Goal: Use online tool/utility: Utilize a website feature to perform a specific function

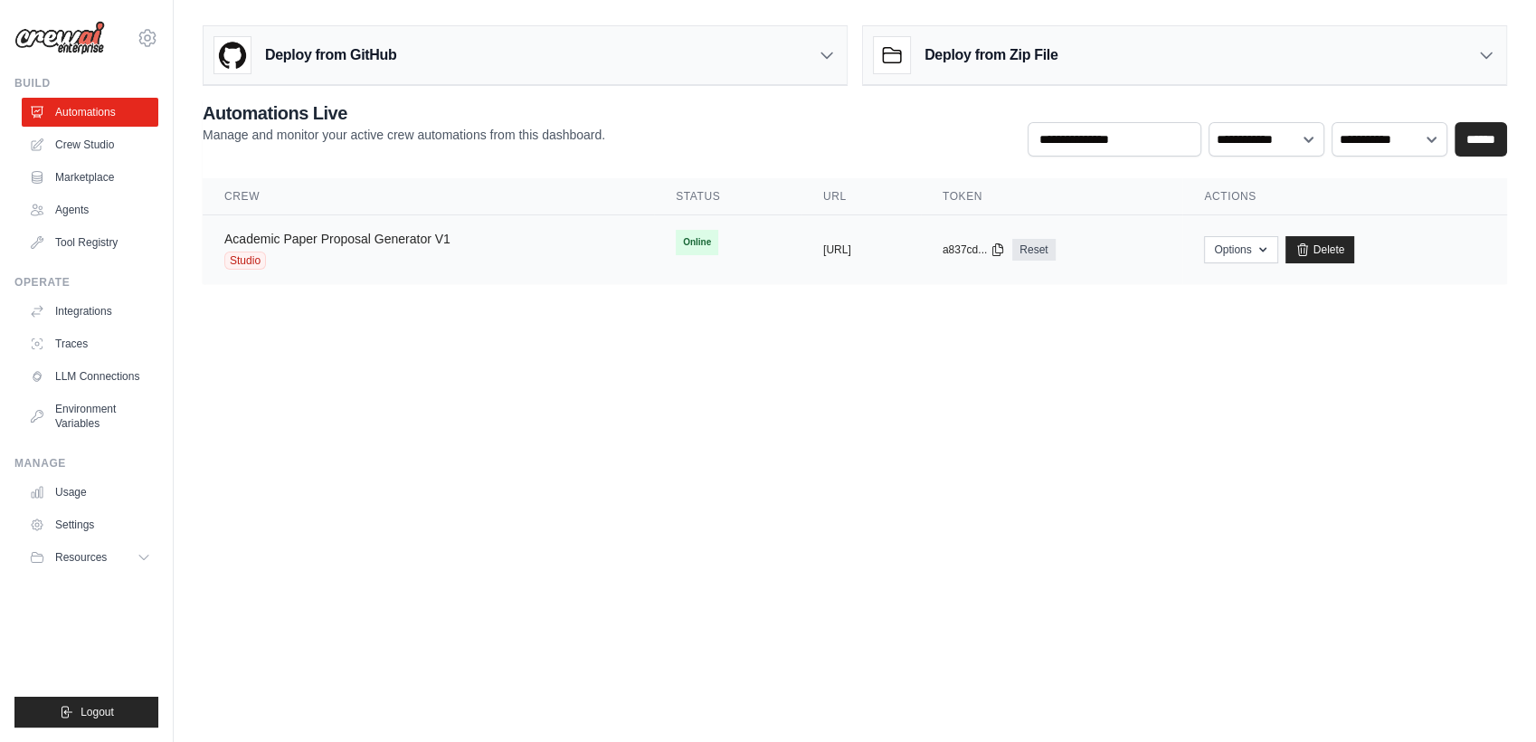
click at [404, 239] on link "Academic Paper Proposal Generator V1" at bounding box center [337, 239] width 226 height 14
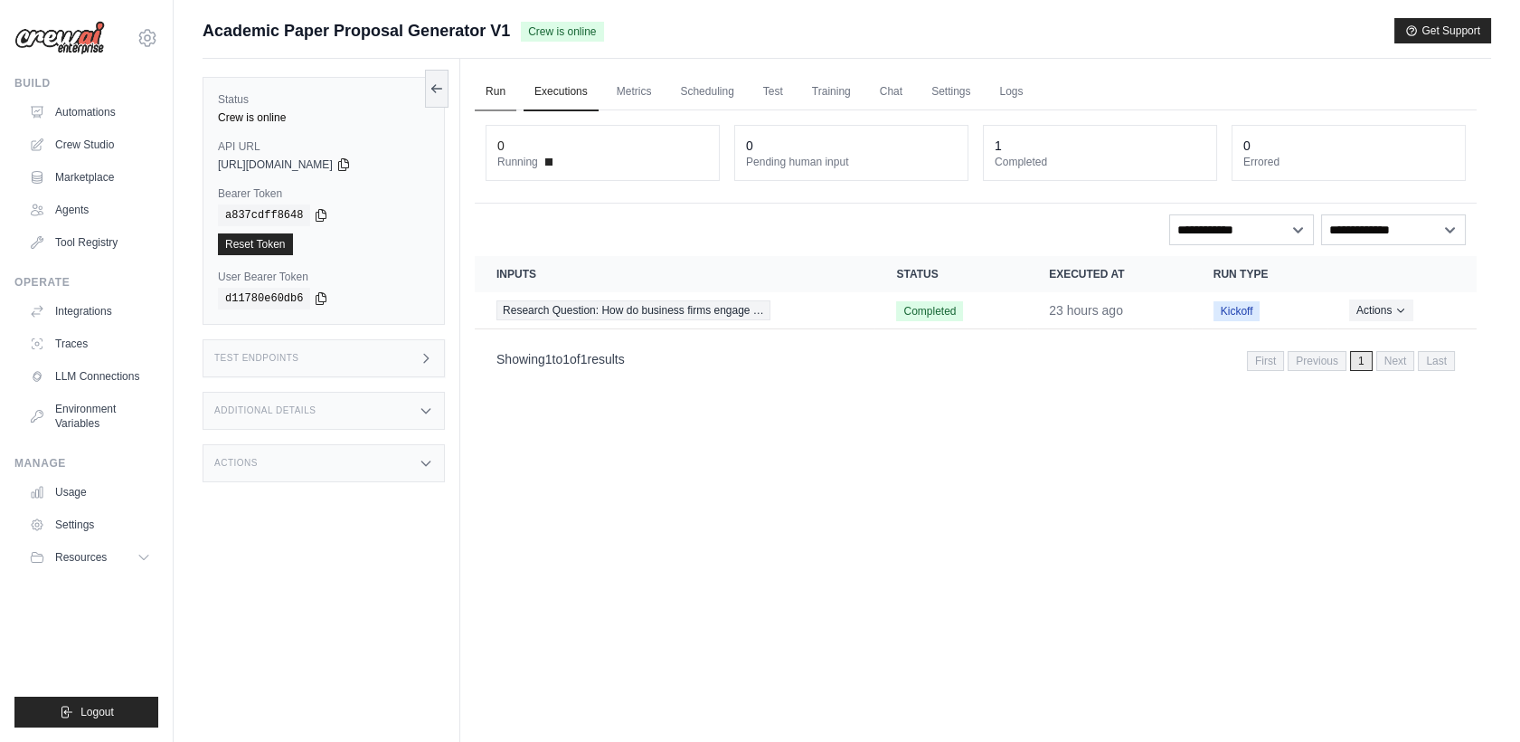
click at [503, 97] on link "Run" at bounding box center [496, 92] width 42 height 38
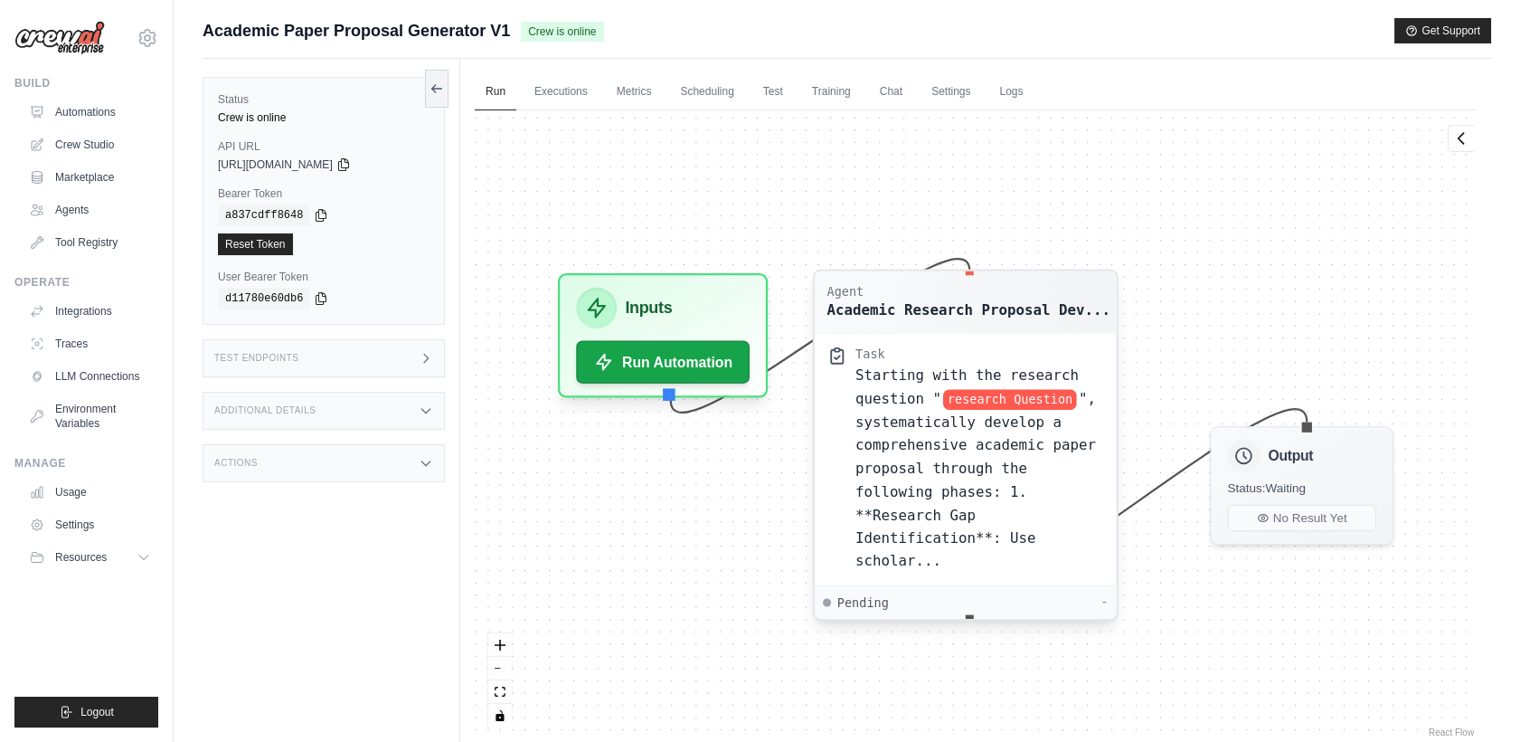
click at [922, 441] on span "", systematically develop a comprehensive academic paper proposal through the f…" at bounding box center [976, 479] width 241 height 178
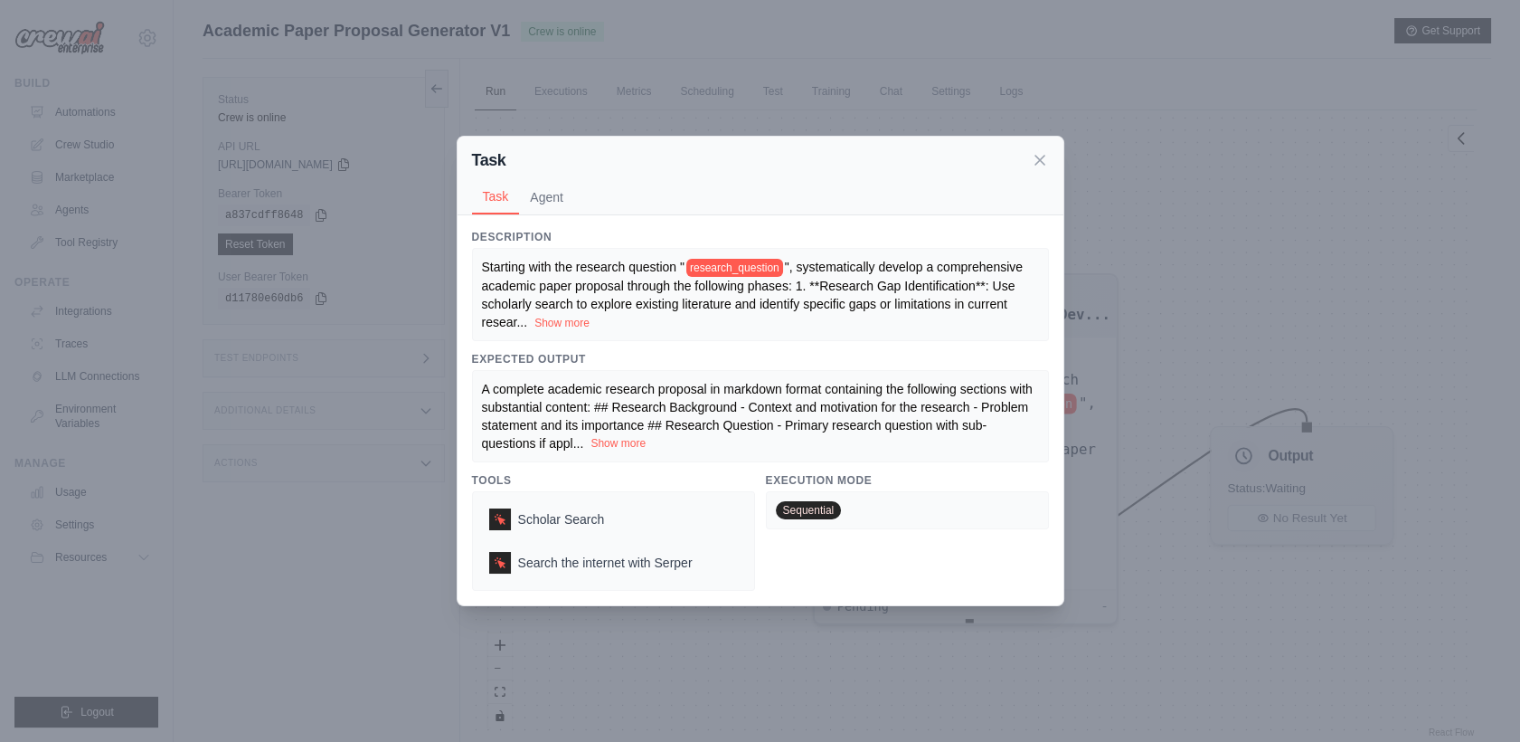
click at [646, 445] on button "Show more" at bounding box center [618, 443] width 55 height 14
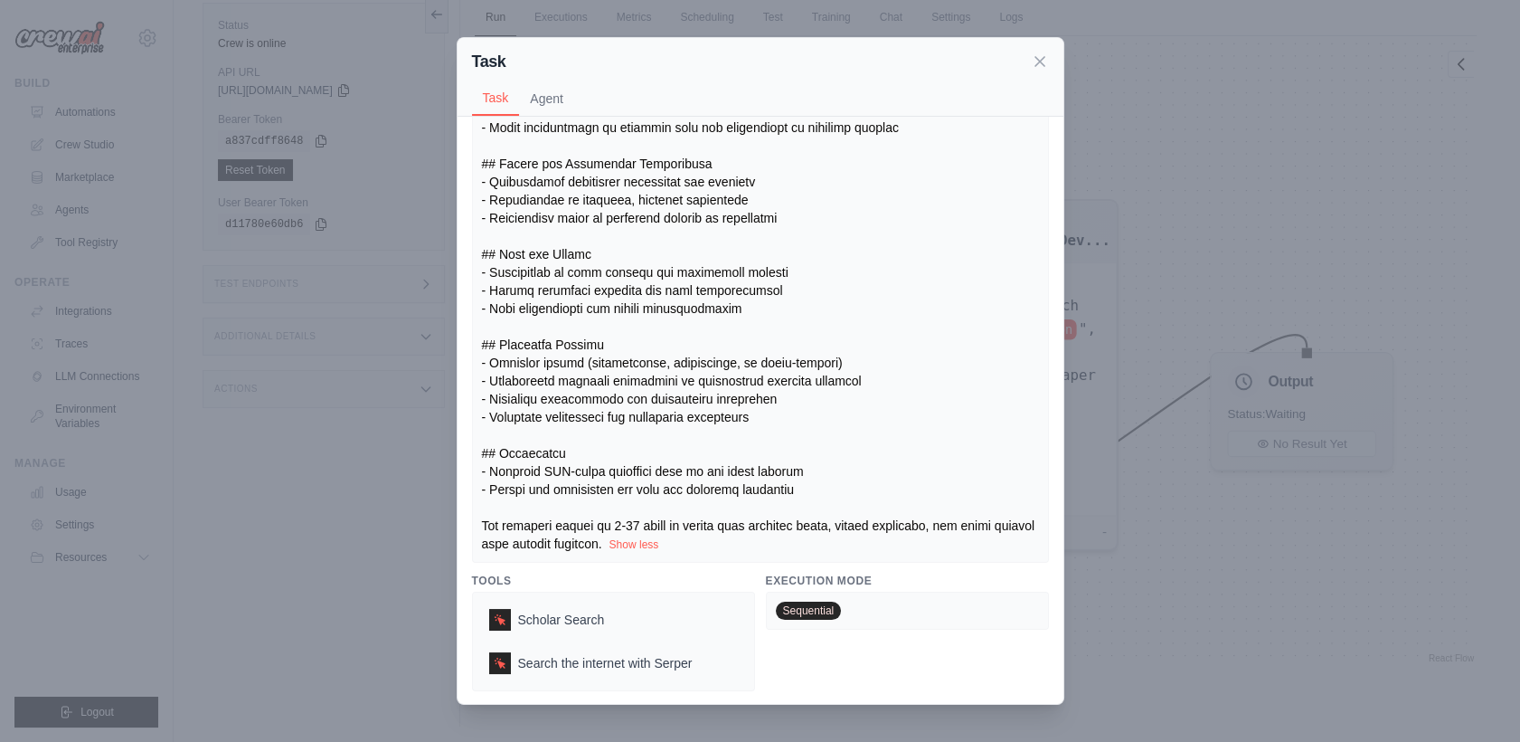
scroll to position [77, 0]
drag, startPoint x: 1029, startPoint y: 68, endPoint x: 1020, endPoint y: 73, distance: 10.5
click at [1027, 68] on div "Task" at bounding box center [760, 61] width 577 height 25
click at [1024, 73] on div "Task" at bounding box center [760, 61] width 577 height 25
click at [1036, 61] on icon at bounding box center [1040, 60] width 9 height 9
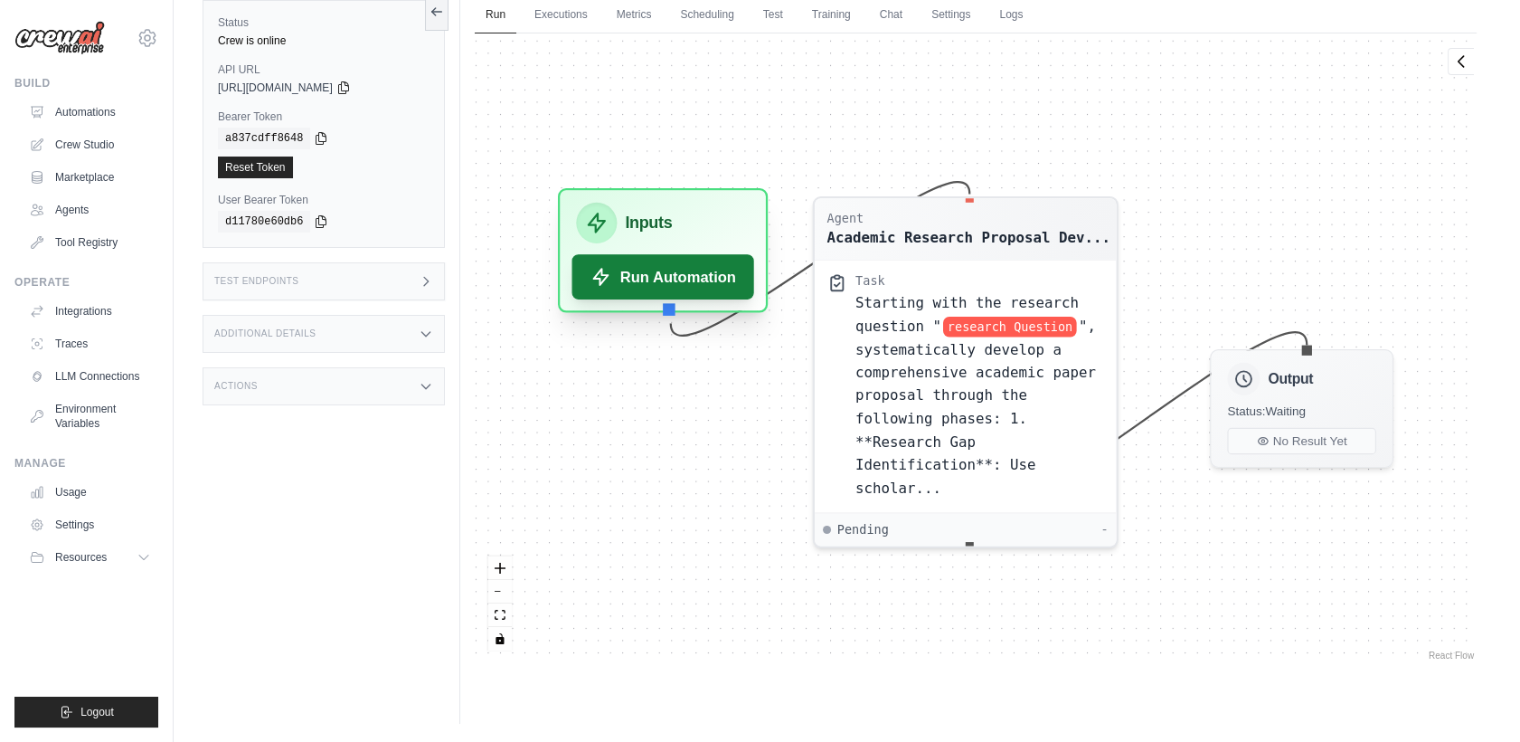
click at [707, 264] on button "Run Automation" at bounding box center [663, 276] width 183 height 45
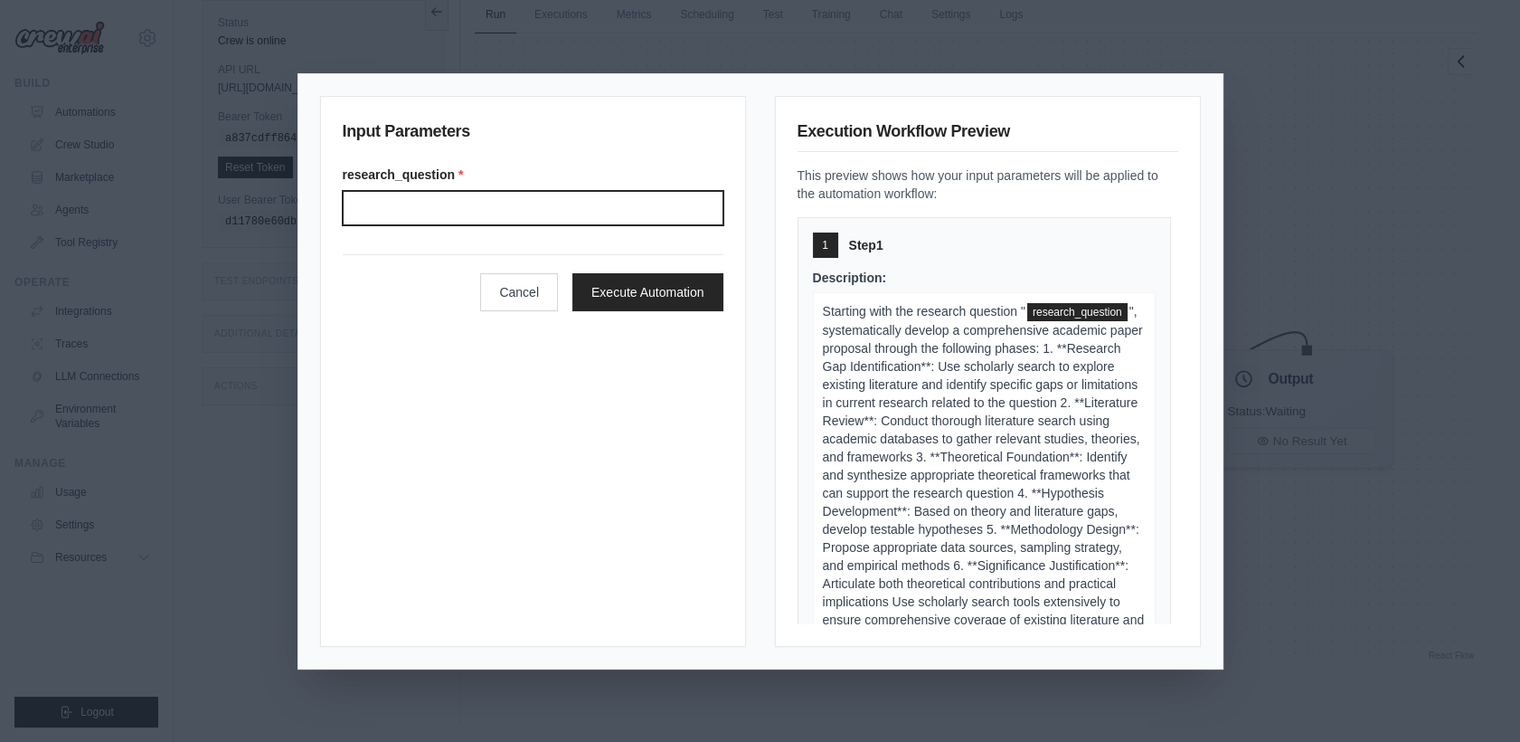
click at [627, 217] on input "Research question" at bounding box center [533, 208] width 381 height 34
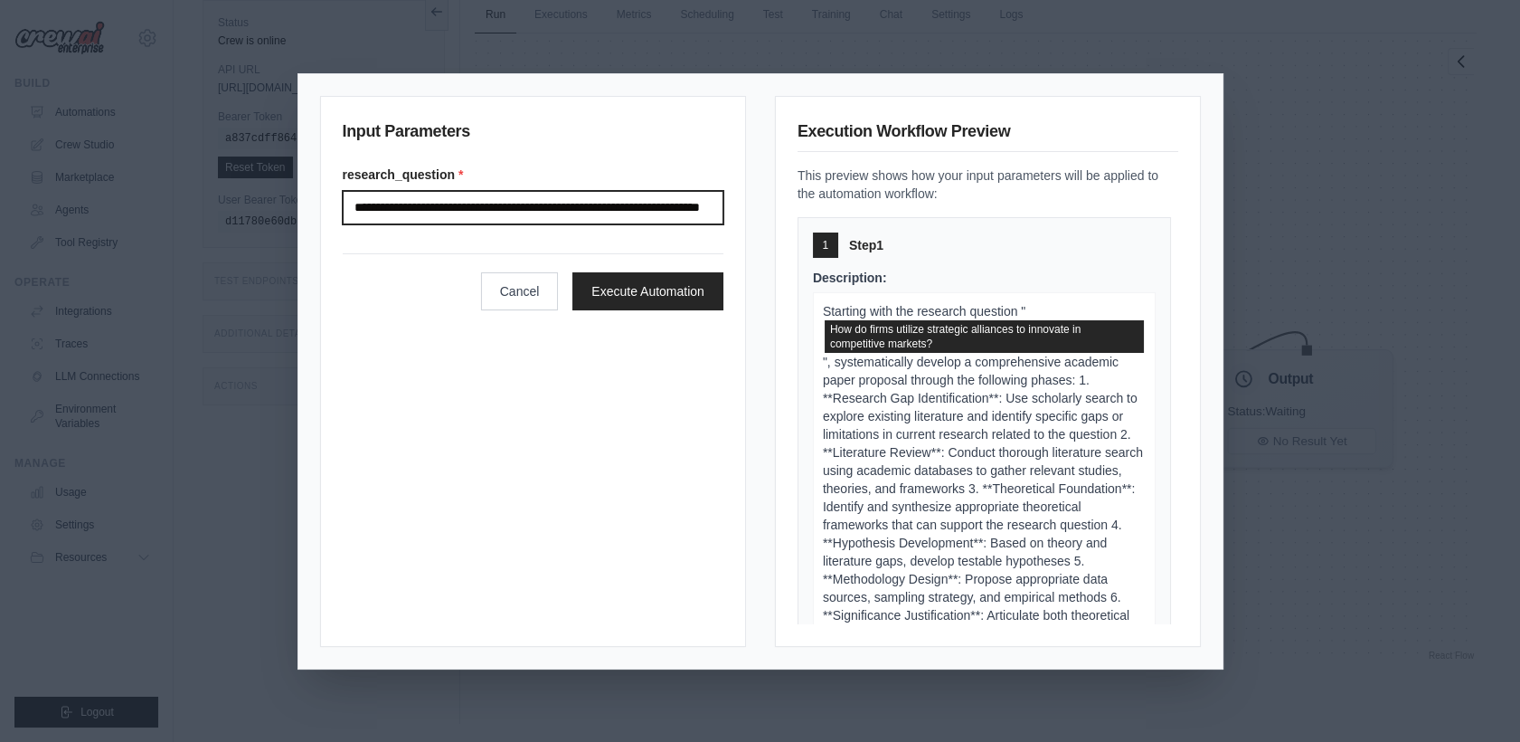
scroll to position [0, 80]
drag, startPoint x: 651, startPoint y: 210, endPoint x: 734, endPoint y: 214, distance: 83.3
click at [734, 214] on div "**********" at bounding box center [533, 371] width 426 height 551
click at [647, 209] on input "**********" at bounding box center [533, 208] width 381 height 34
drag, startPoint x: 568, startPoint y: 209, endPoint x: 707, endPoint y: 212, distance: 139.3
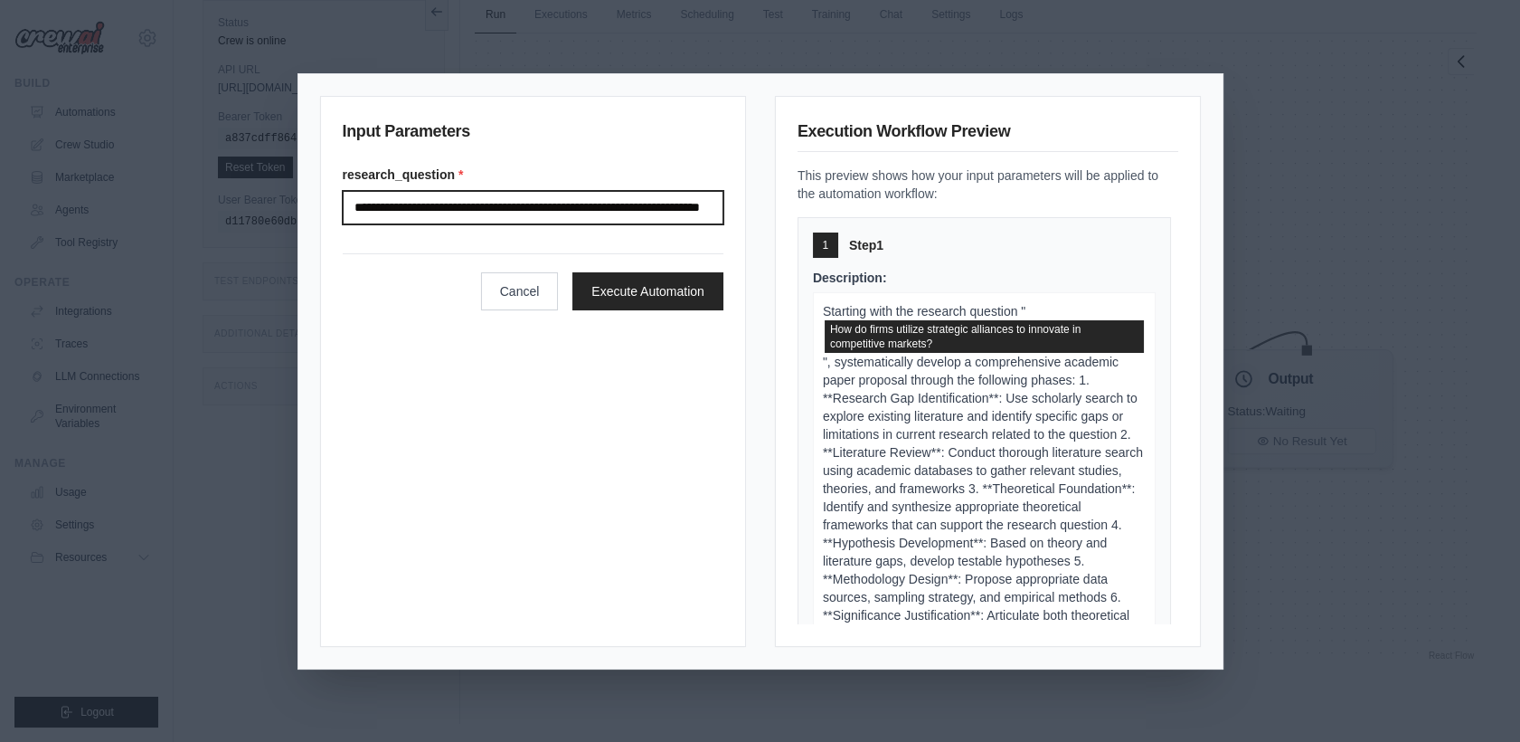
click at [707, 212] on input "**********" at bounding box center [533, 208] width 381 height 34
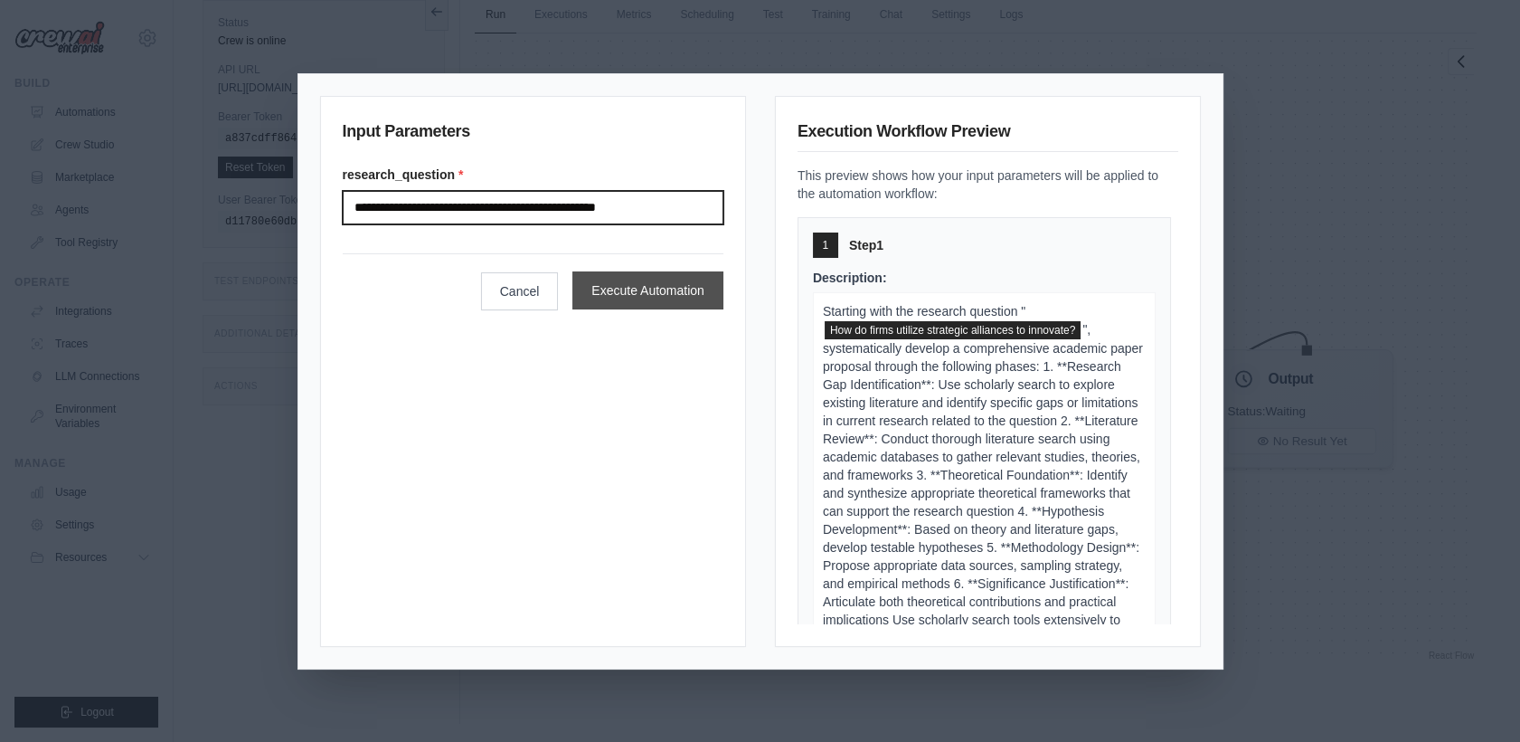
type input "**********"
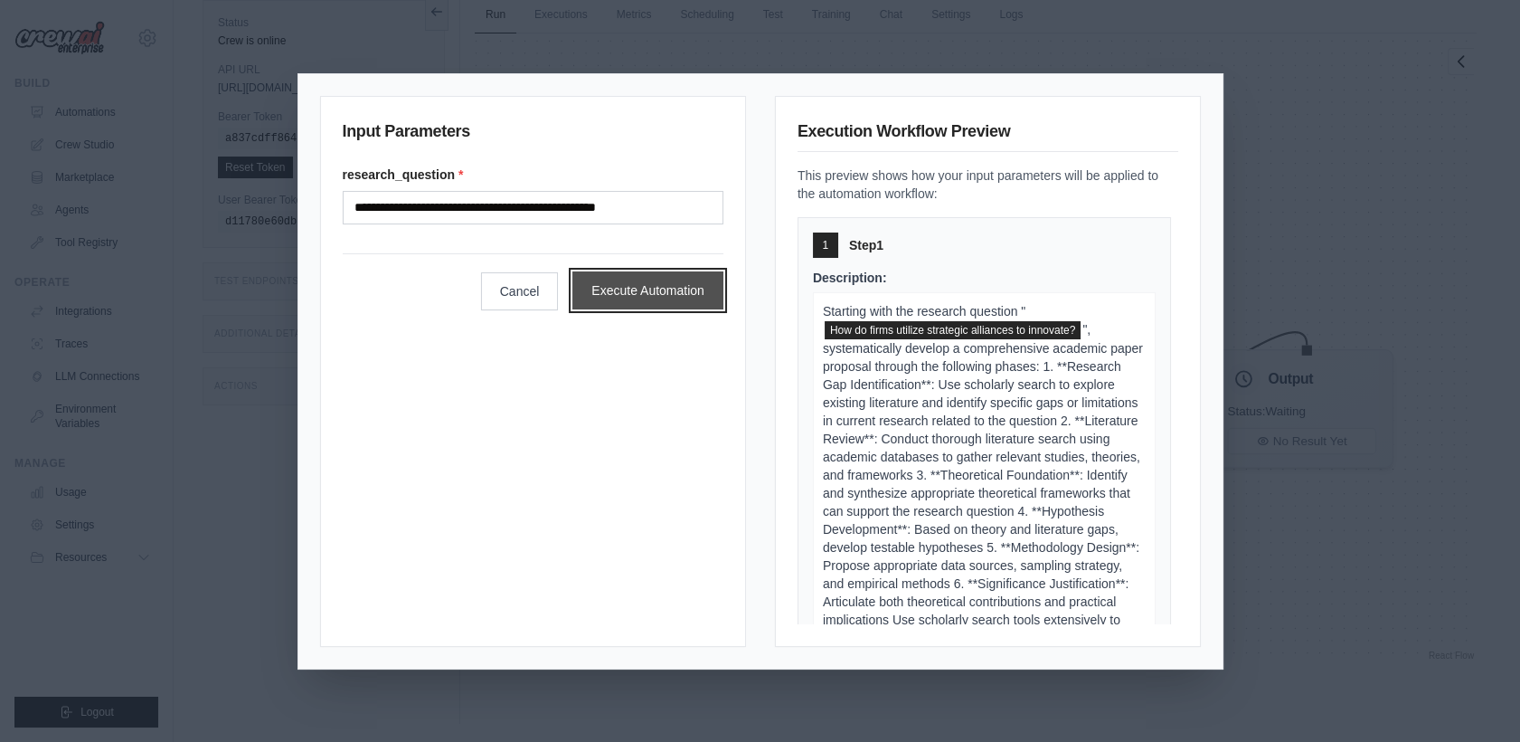
click at [630, 291] on button "Execute Automation" at bounding box center [647, 290] width 151 height 38
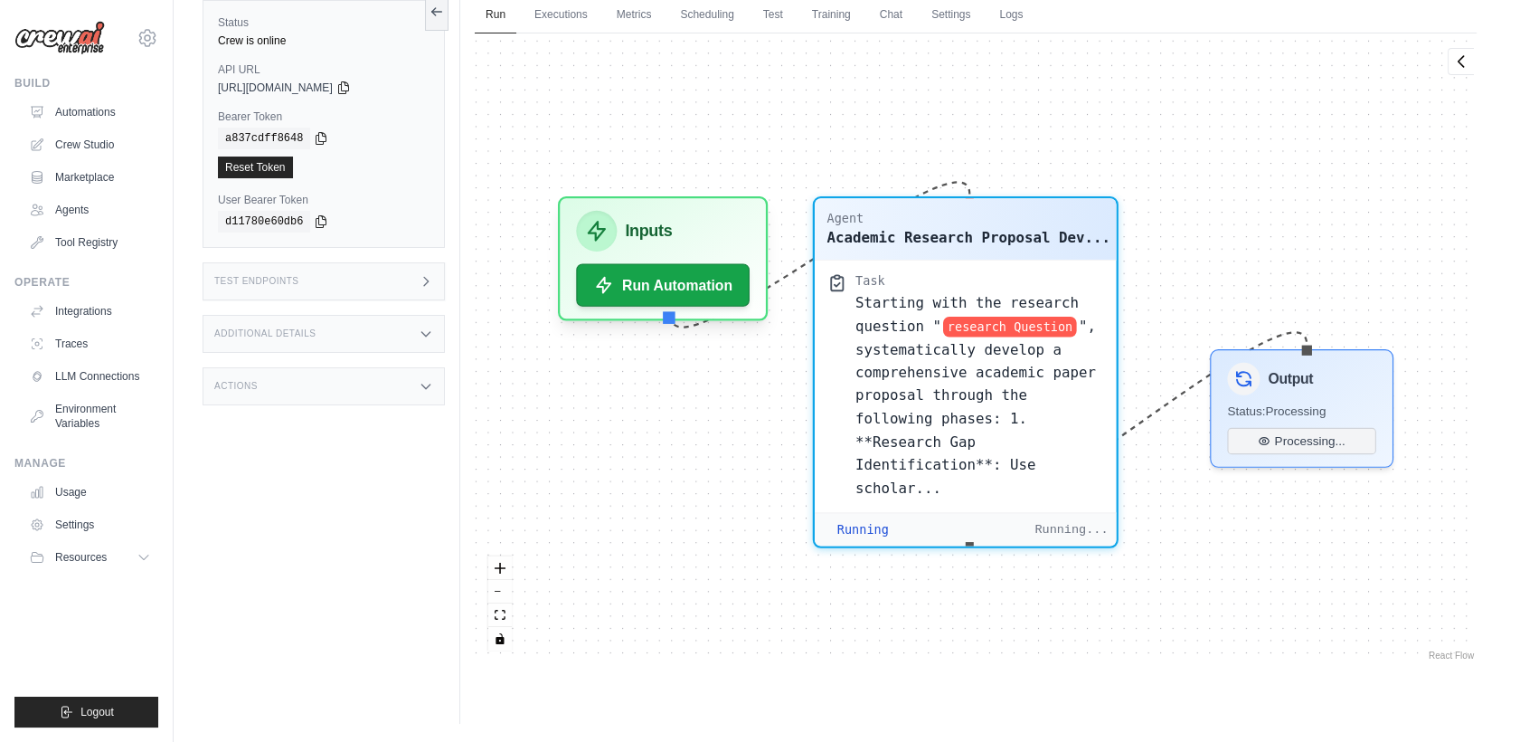
scroll to position [17849, 0]
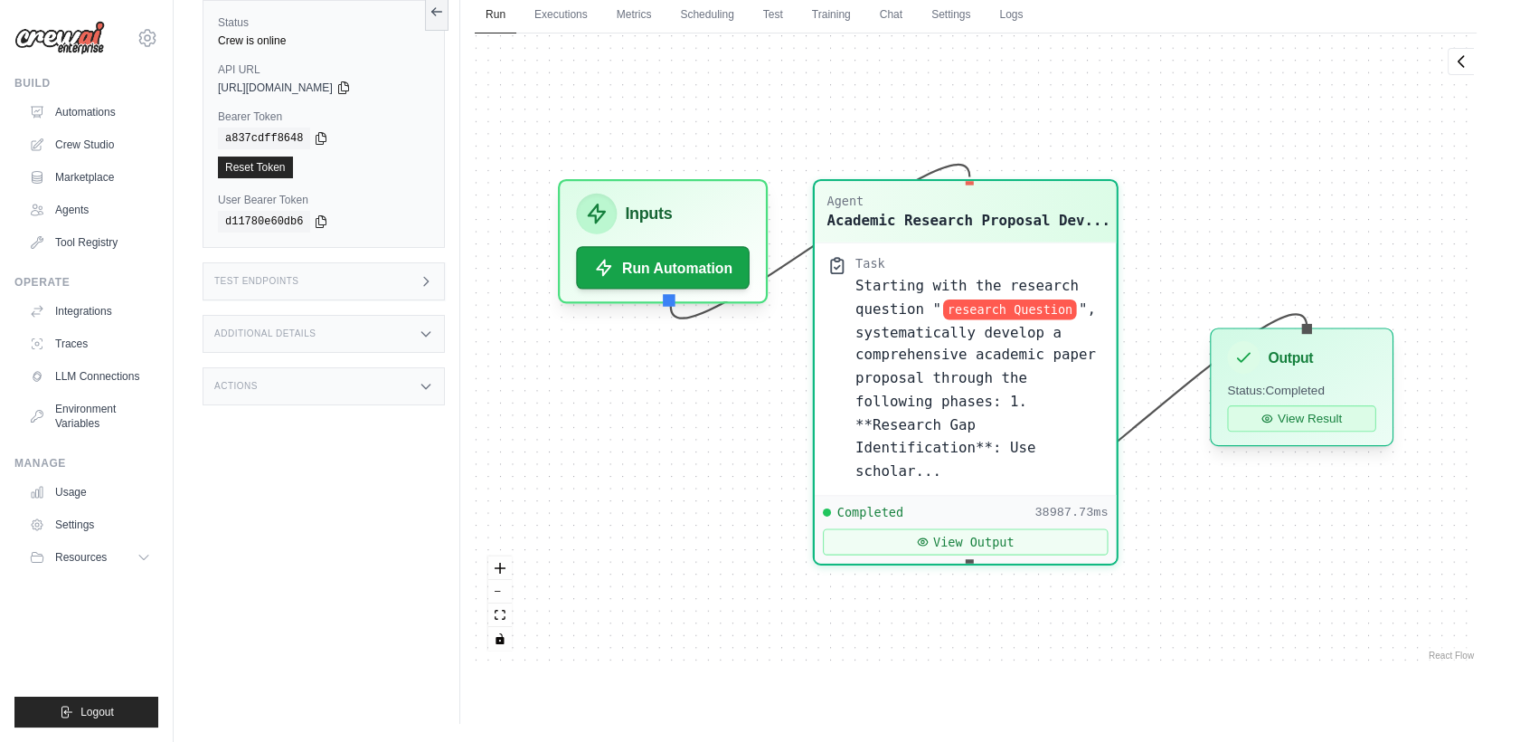
click at [1310, 429] on button "View Result" at bounding box center [1301, 418] width 149 height 26
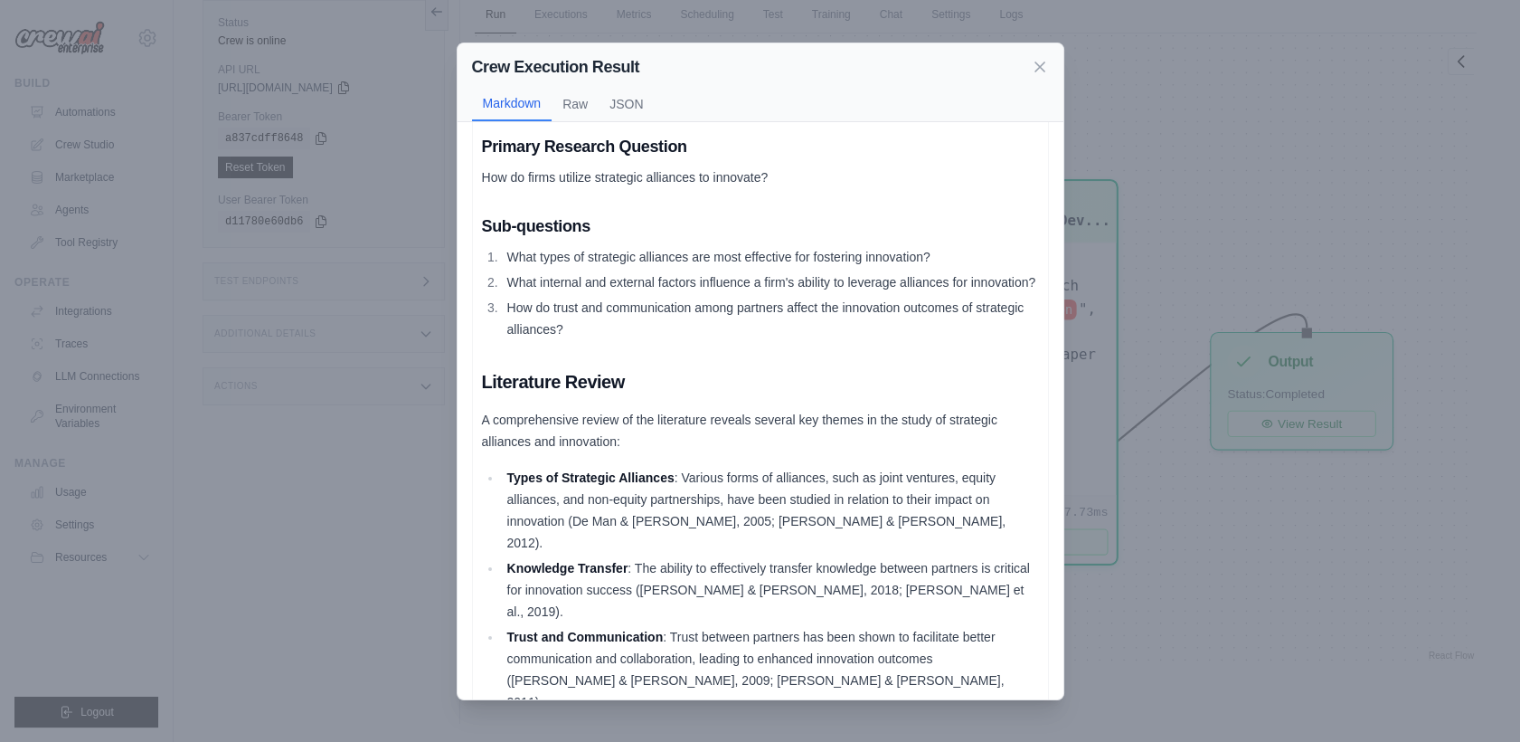
scroll to position [70, 0]
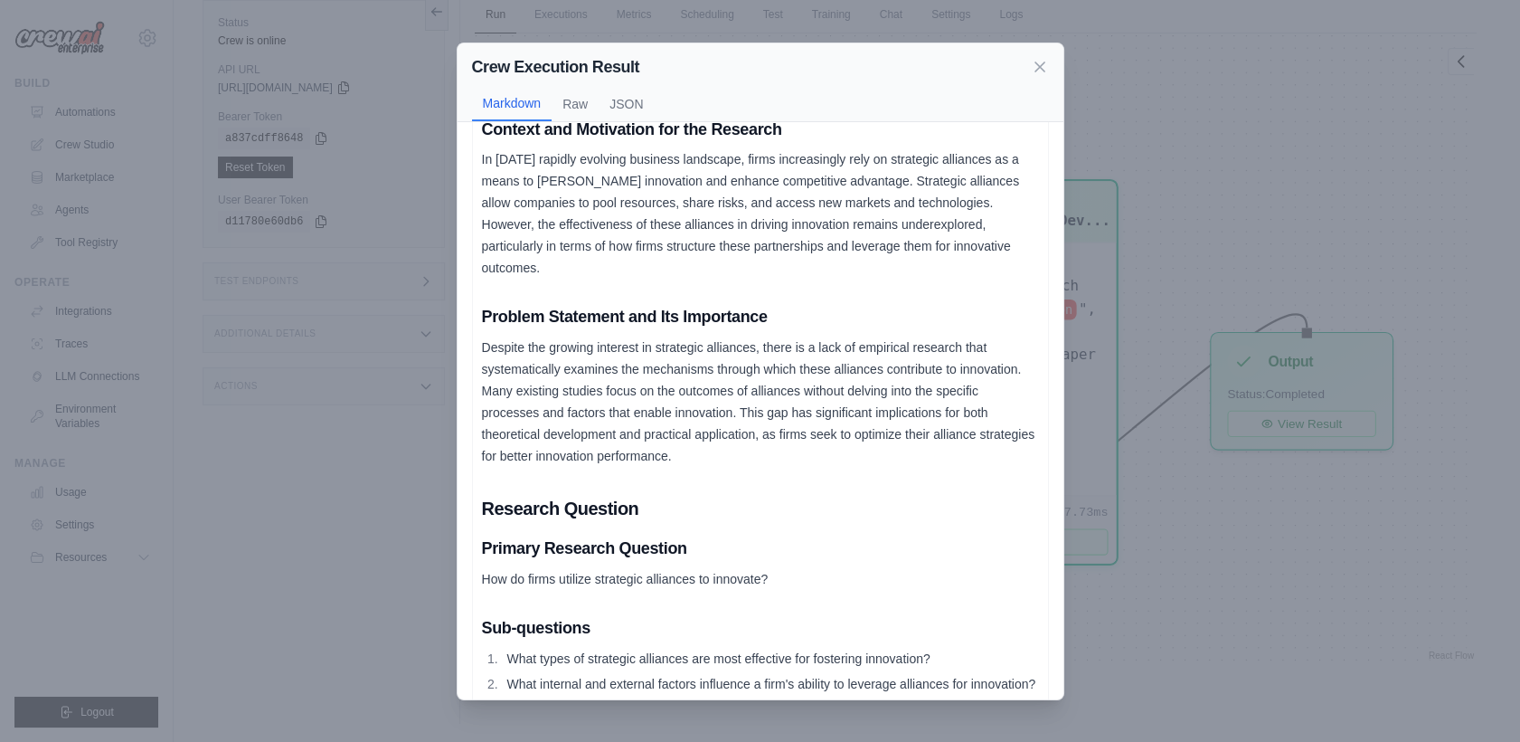
click at [1223, 217] on div "Crew Execution Result Markdown Raw JSON Research Background Context and Motivat…" at bounding box center [760, 371] width 1520 height 742
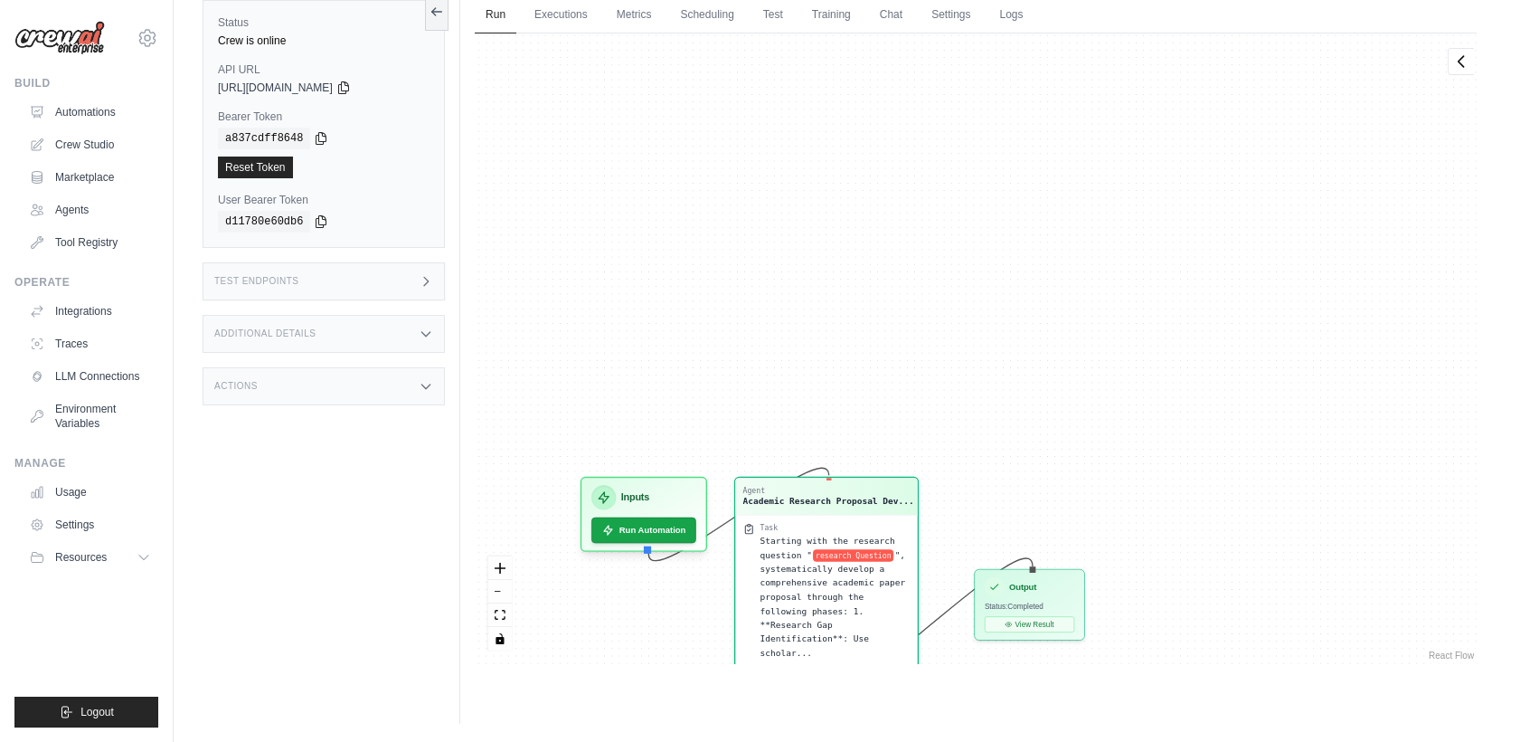
drag, startPoint x: 1022, startPoint y: 158, endPoint x: 970, endPoint y: 376, distance: 224.2
click at [970, 376] on div "Agent Academic Research Proposal Dev... Task Starting with the research questio…" at bounding box center [976, 348] width 1002 height 630
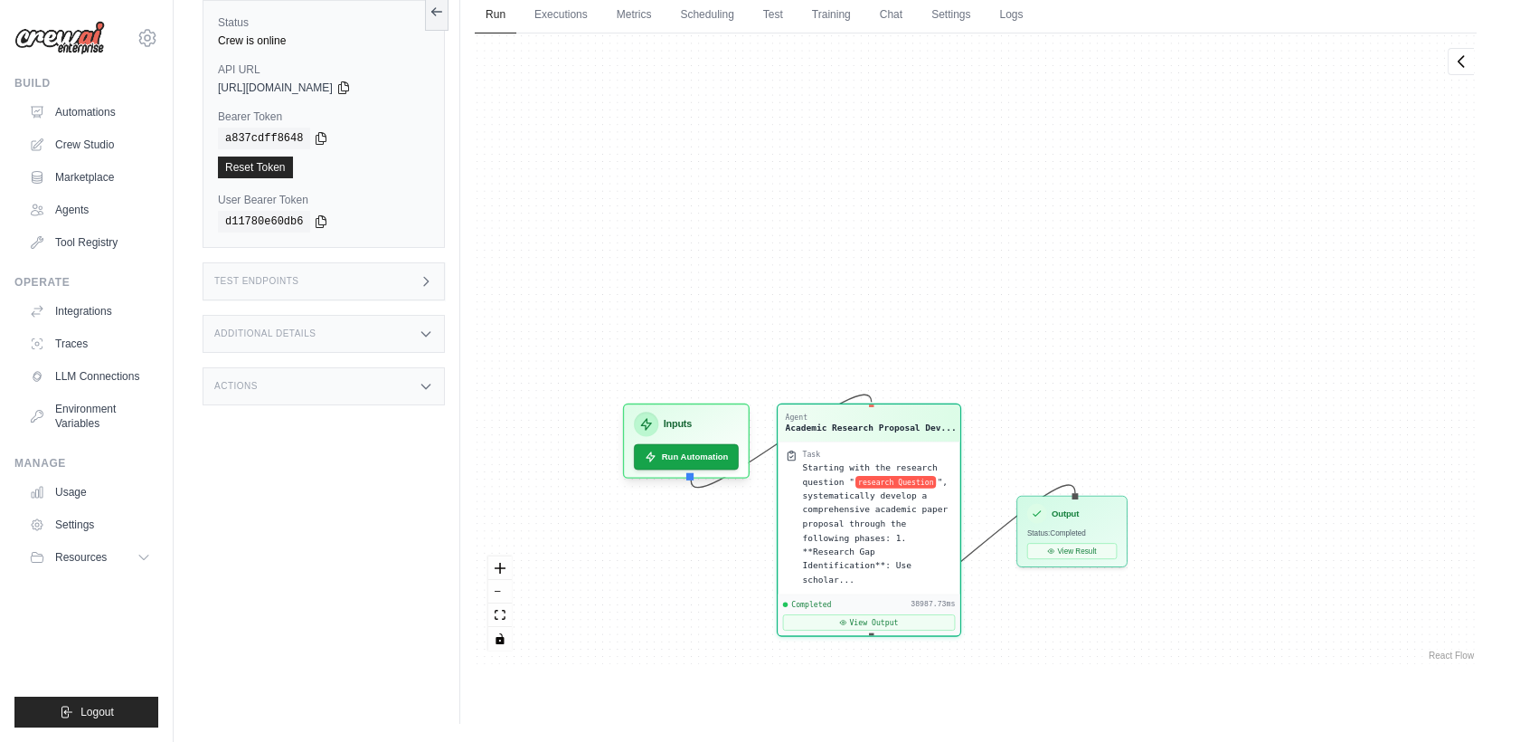
drag, startPoint x: 724, startPoint y: 326, endPoint x: 781, endPoint y: 184, distance: 153.0
click at [781, 184] on div "Agent Academic Research Proposal Dev... Task Starting with the research questio…" at bounding box center [976, 348] width 1002 height 630
